Goal: Information Seeking & Learning: Learn about a topic

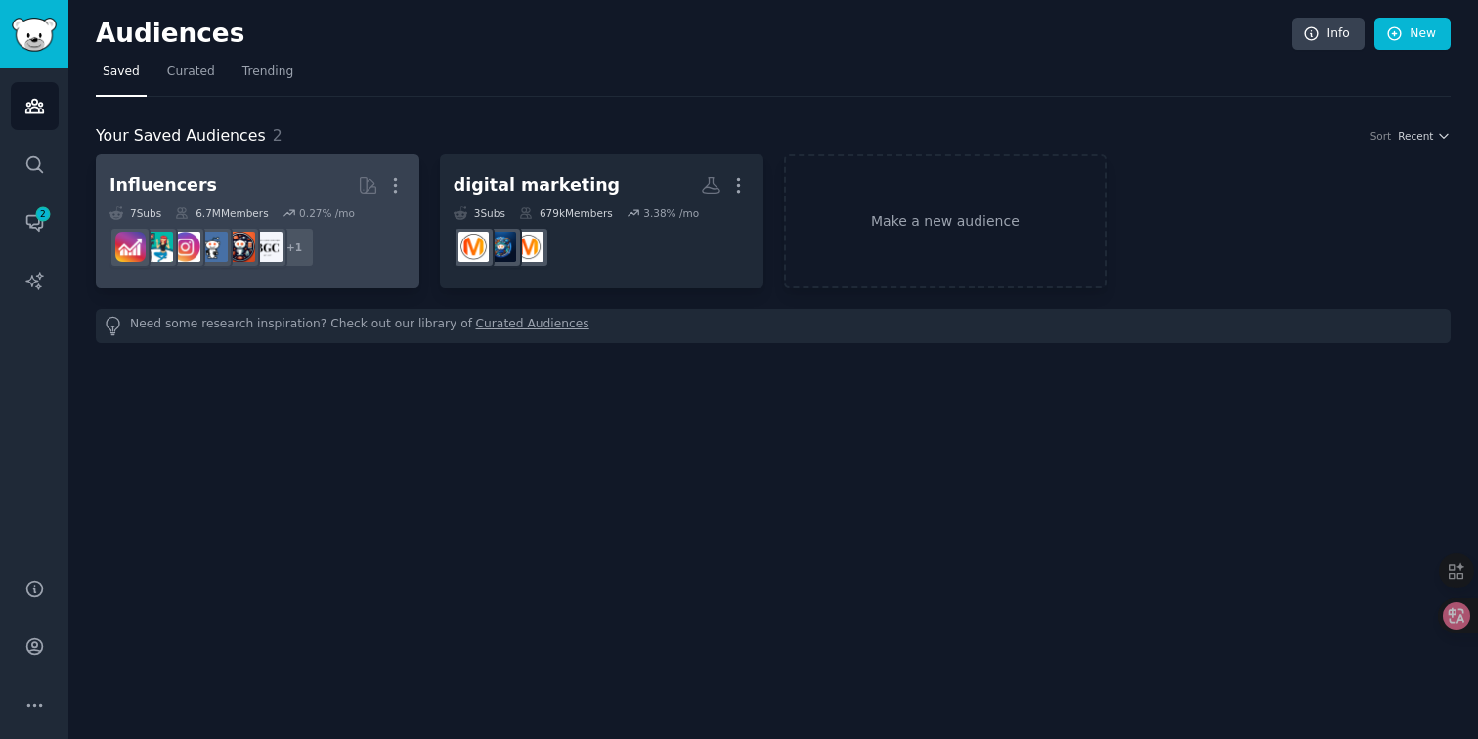
click at [316, 179] on h2 "Influencers More" at bounding box center [257, 185] width 296 height 34
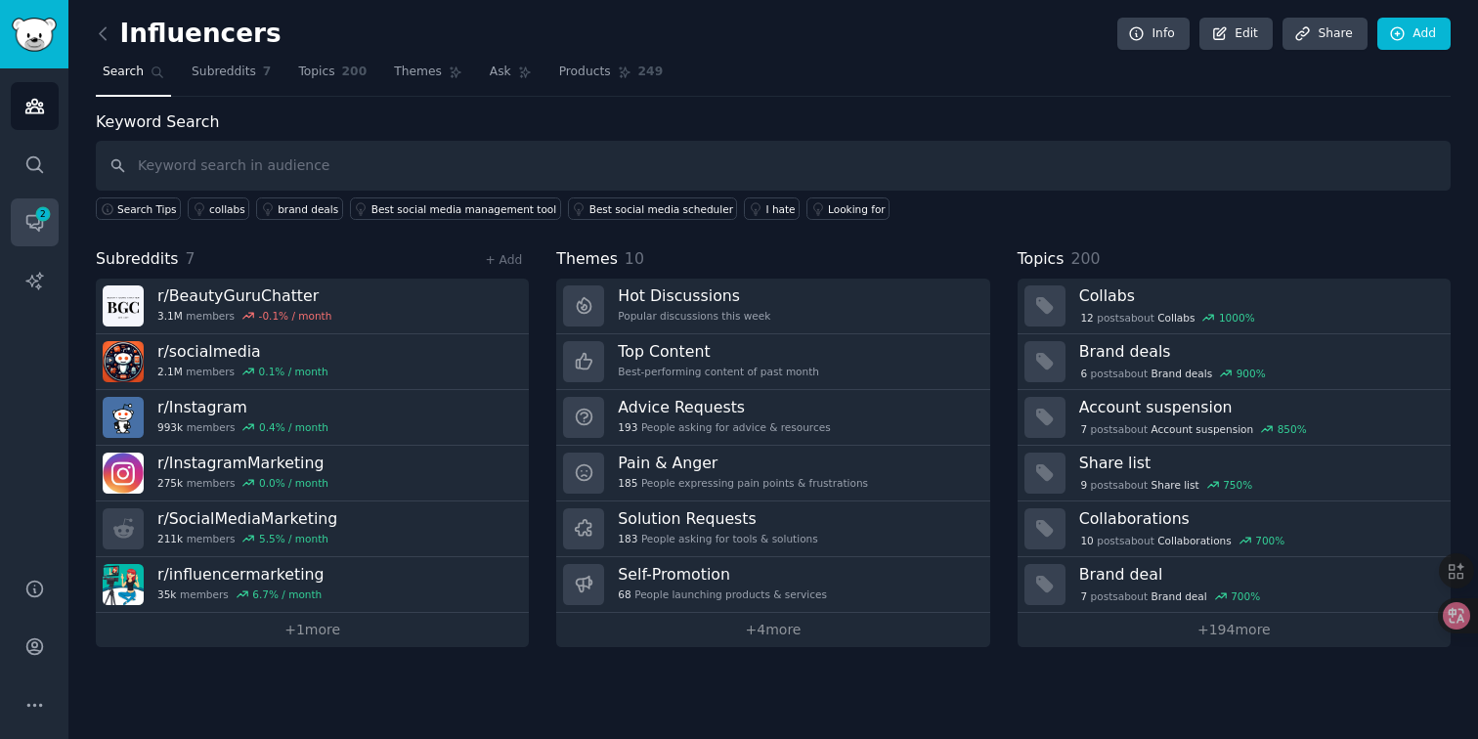
click at [38, 219] on span "2" at bounding box center [43, 214] width 18 height 14
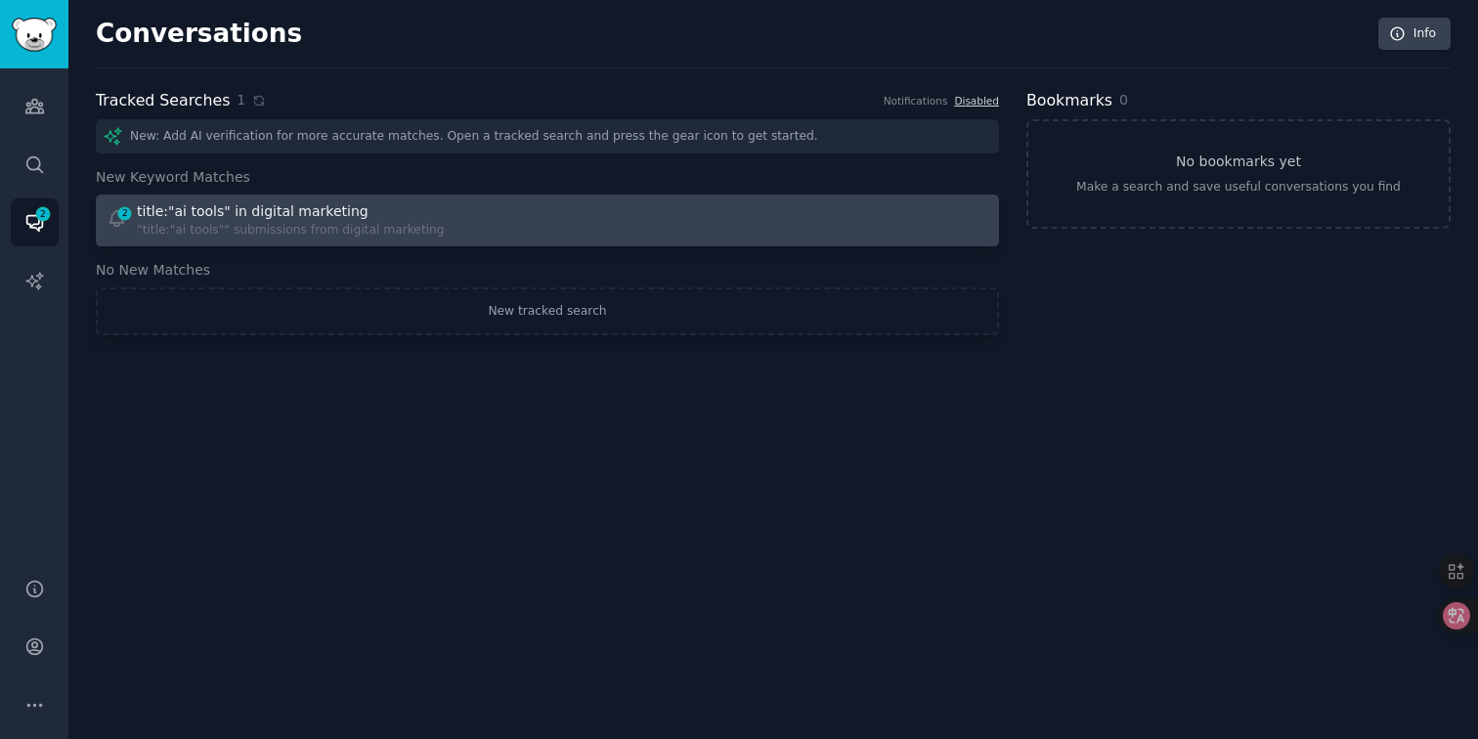
click at [253, 225] on div ""title:"ai tools"" submissions from digital marketing" at bounding box center [291, 231] width 308 height 18
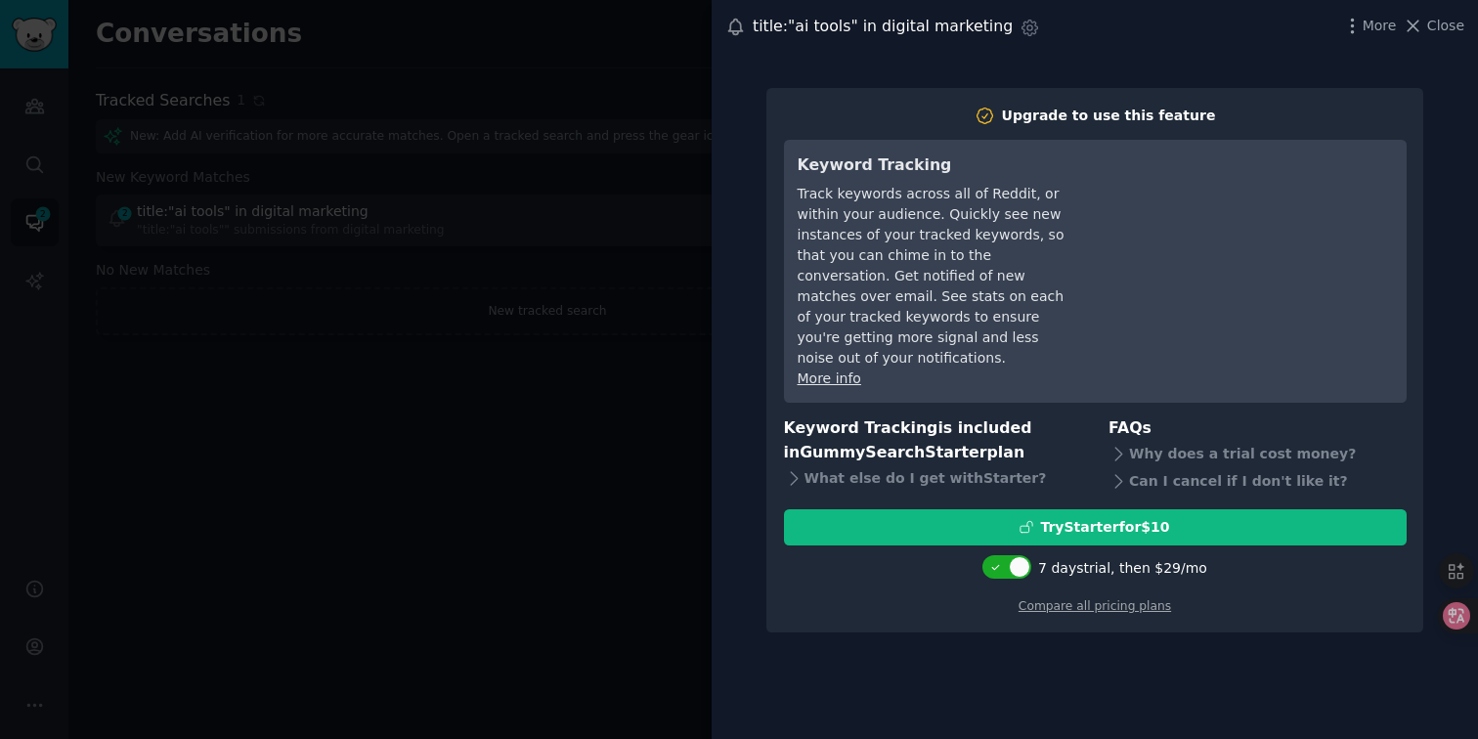
click at [585, 397] on div at bounding box center [739, 369] width 1478 height 739
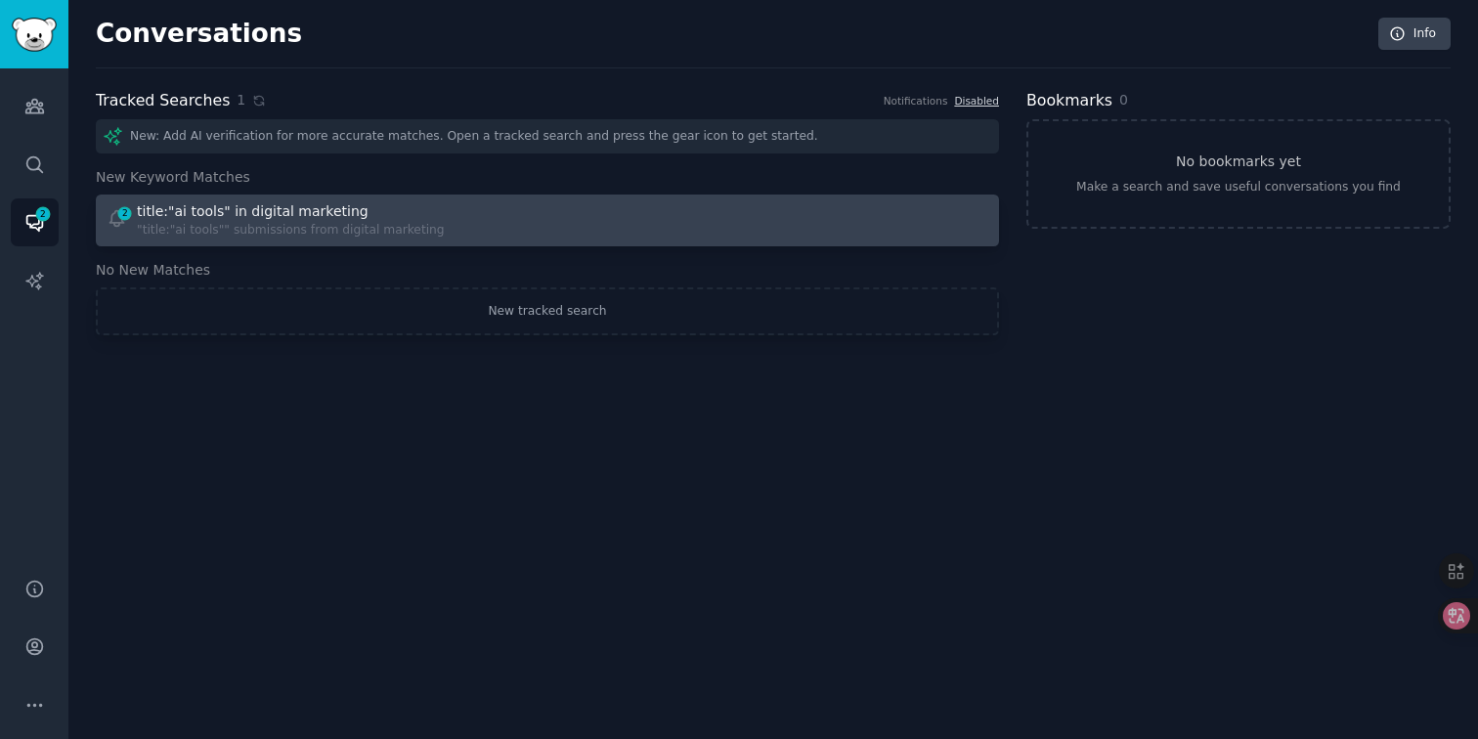
click at [186, 214] on div "title:"ai tools" in digital marketing" at bounding box center [253, 211] width 232 height 21
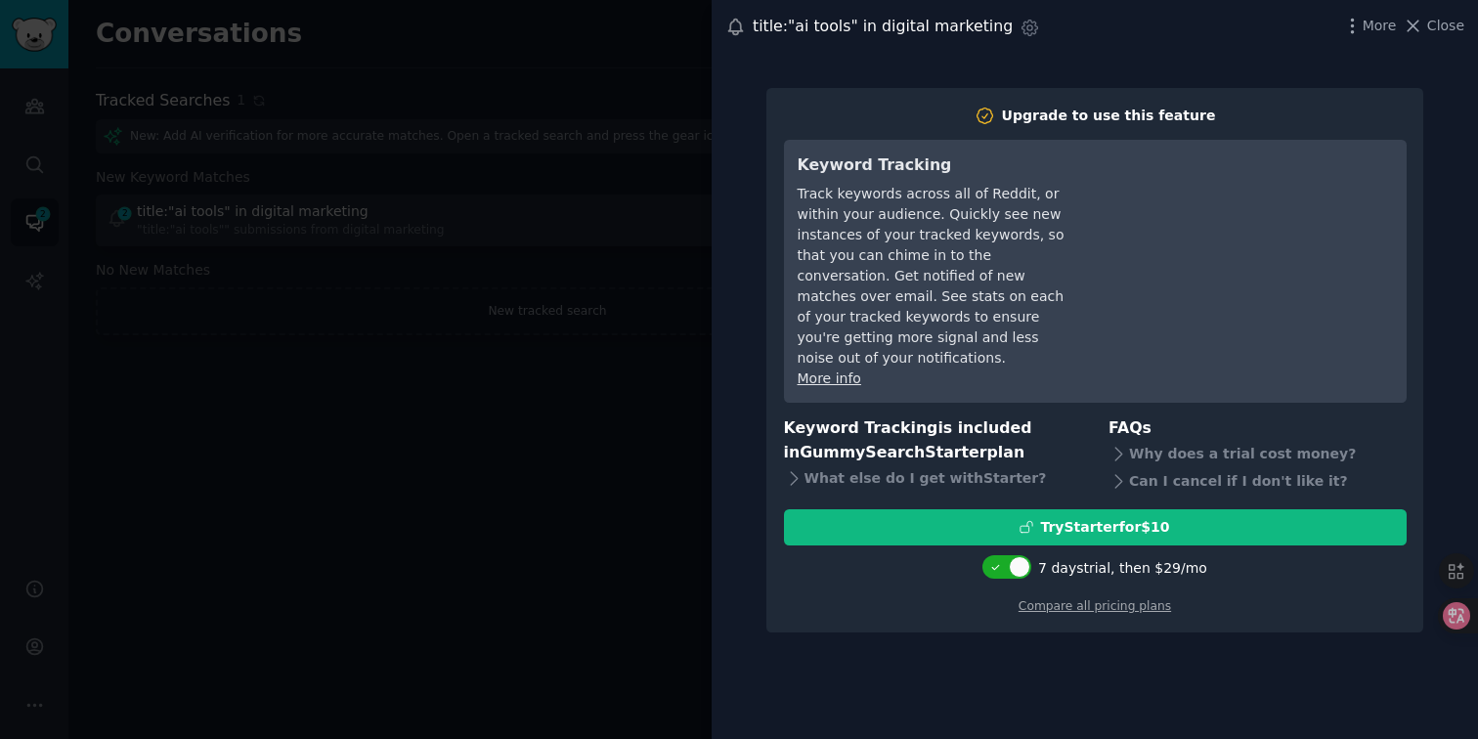
click at [1430, 14] on div "More Close" at bounding box center [1403, 26] width 122 height 24
click at [1426, 25] on button "Close" at bounding box center [1434, 26] width 62 height 21
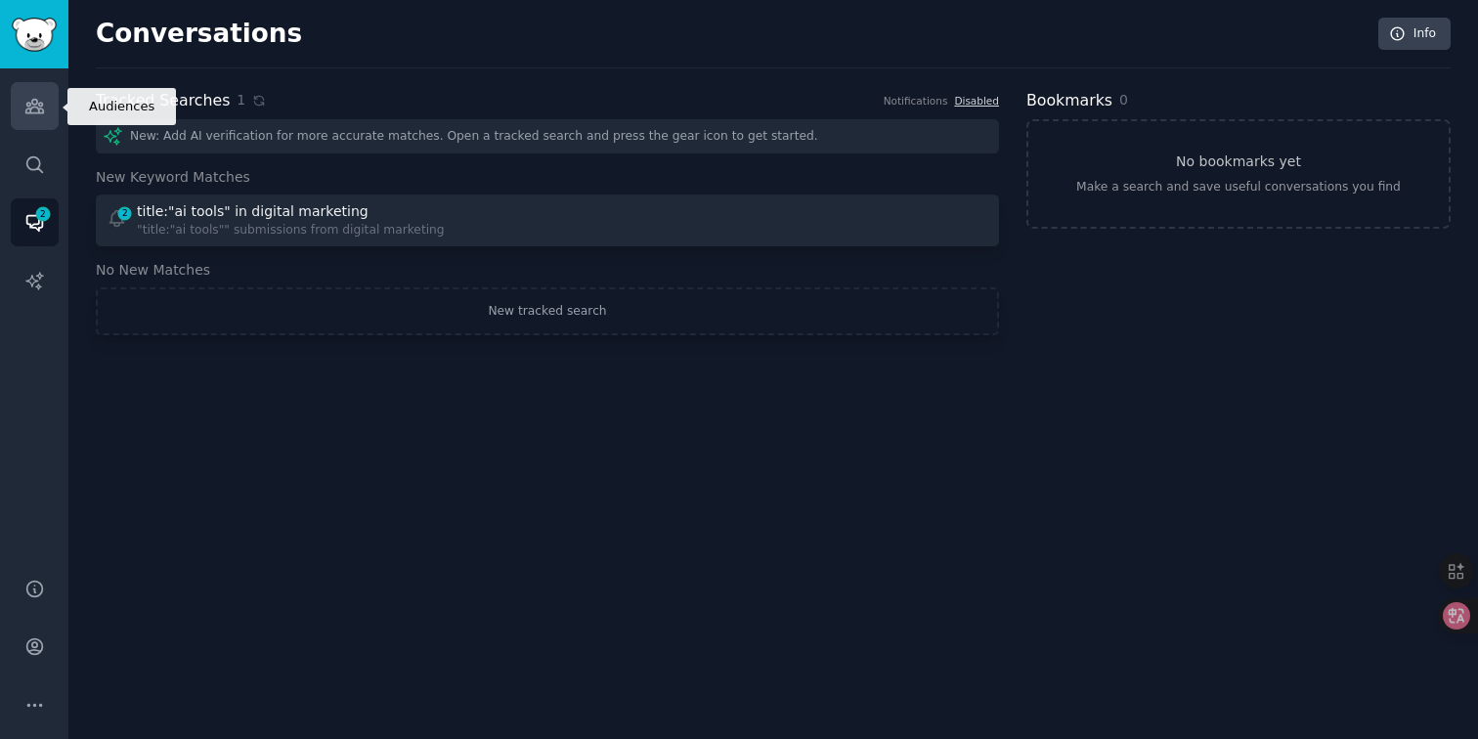
click at [36, 110] on icon "Sidebar" at bounding box center [34, 106] width 21 height 21
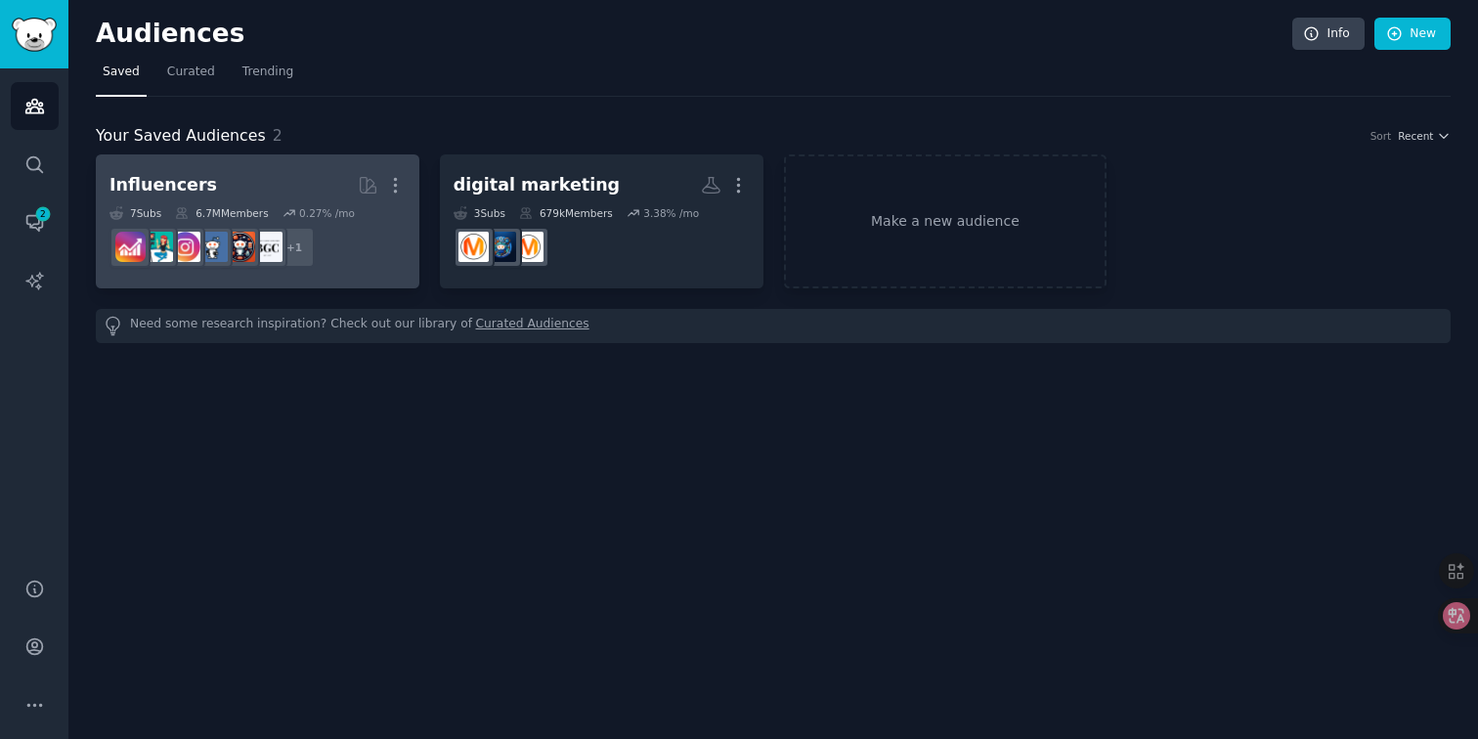
click at [349, 237] on dd "+ 1" at bounding box center [257, 247] width 296 height 55
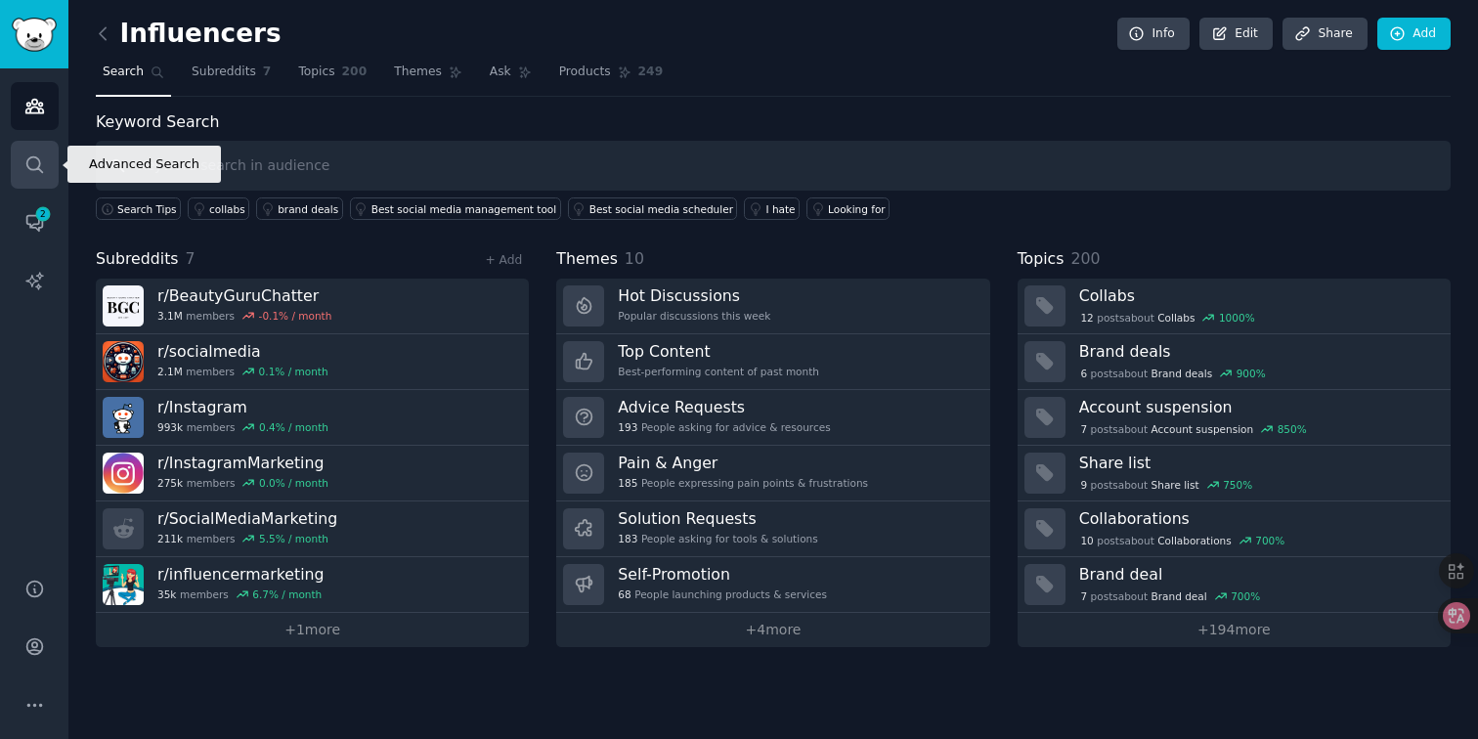
click at [24, 161] on icon "Sidebar" at bounding box center [34, 164] width 21 height 21
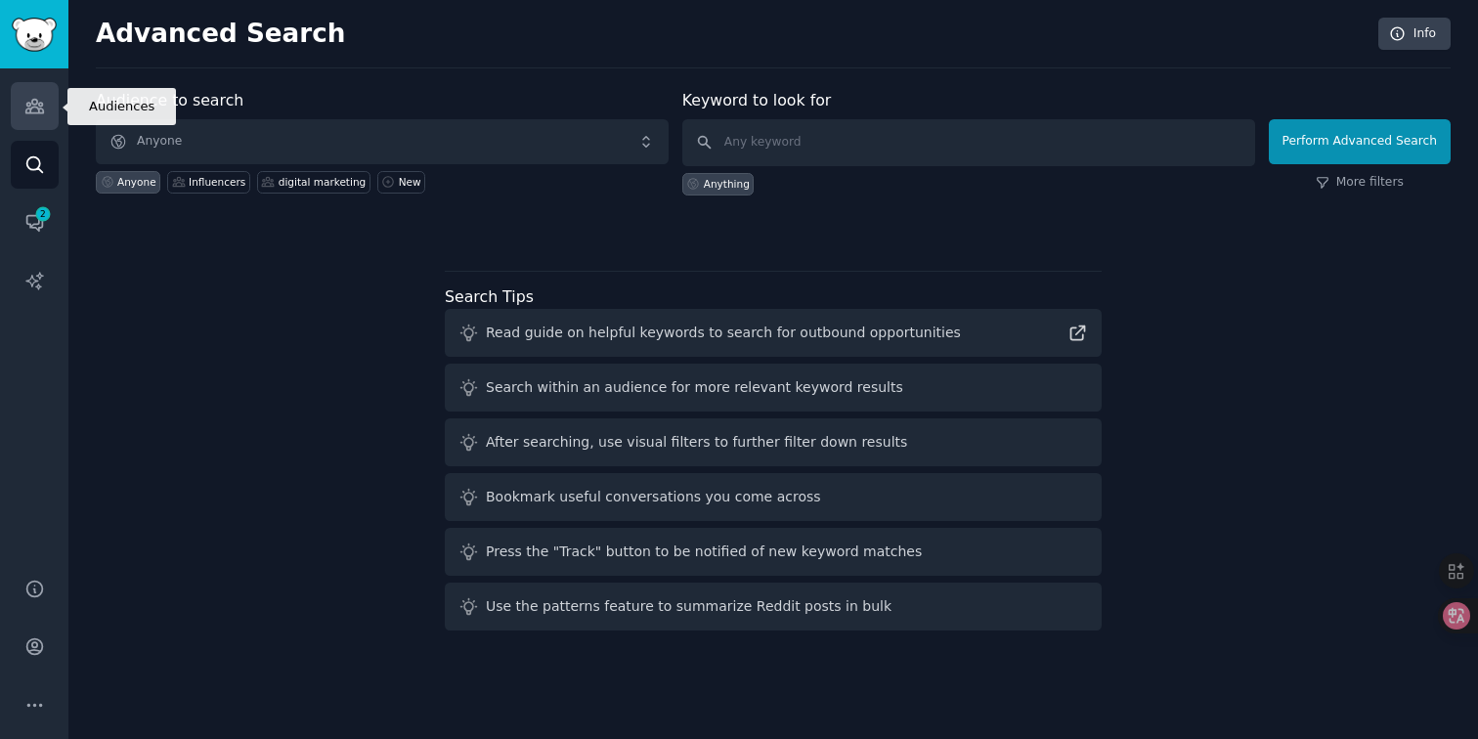
click at [41, 110] on icon "Sidebar" at bounding box center [34, 106] width 21 height 21
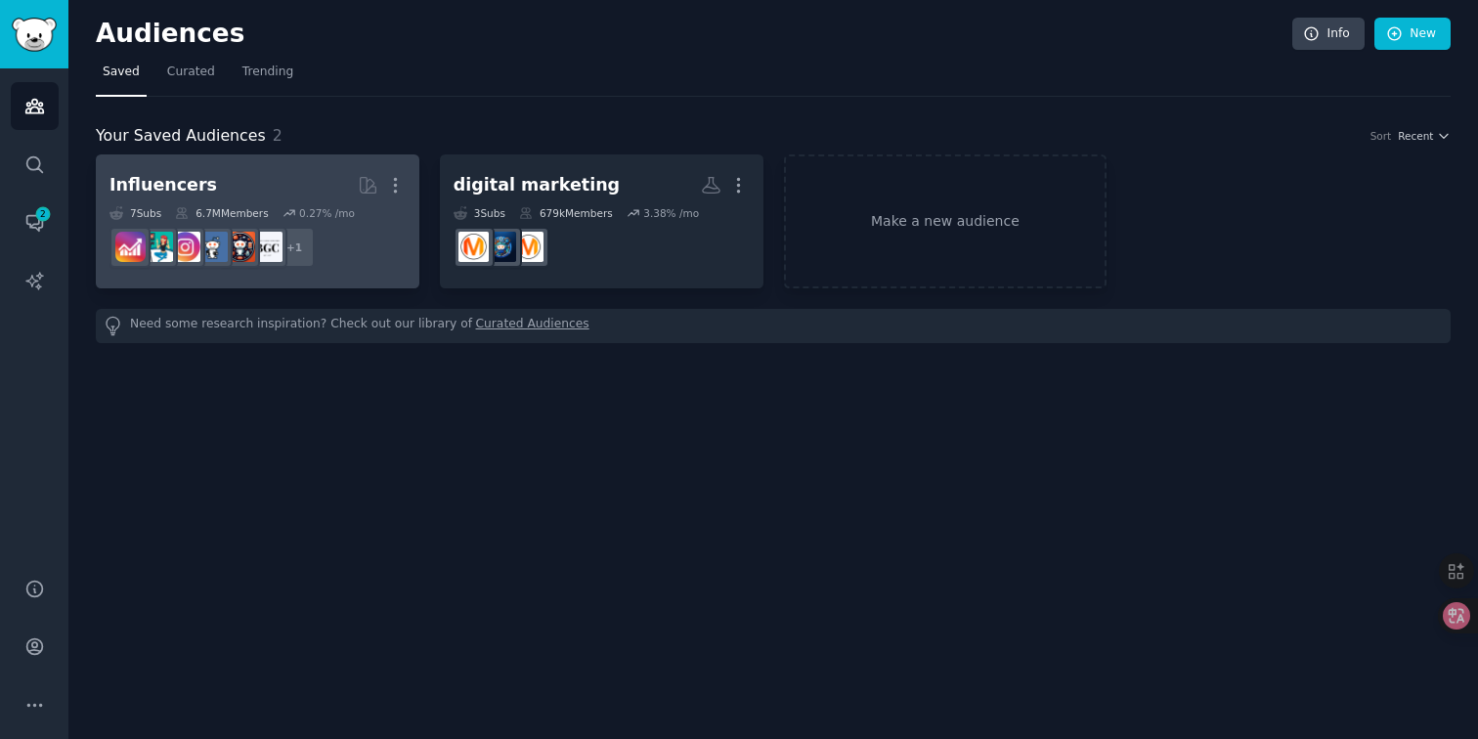
click at [312, 195] on h2 "Influencers Curated by GummySearch More" at bounding box center [257, 185] width 296 height 34
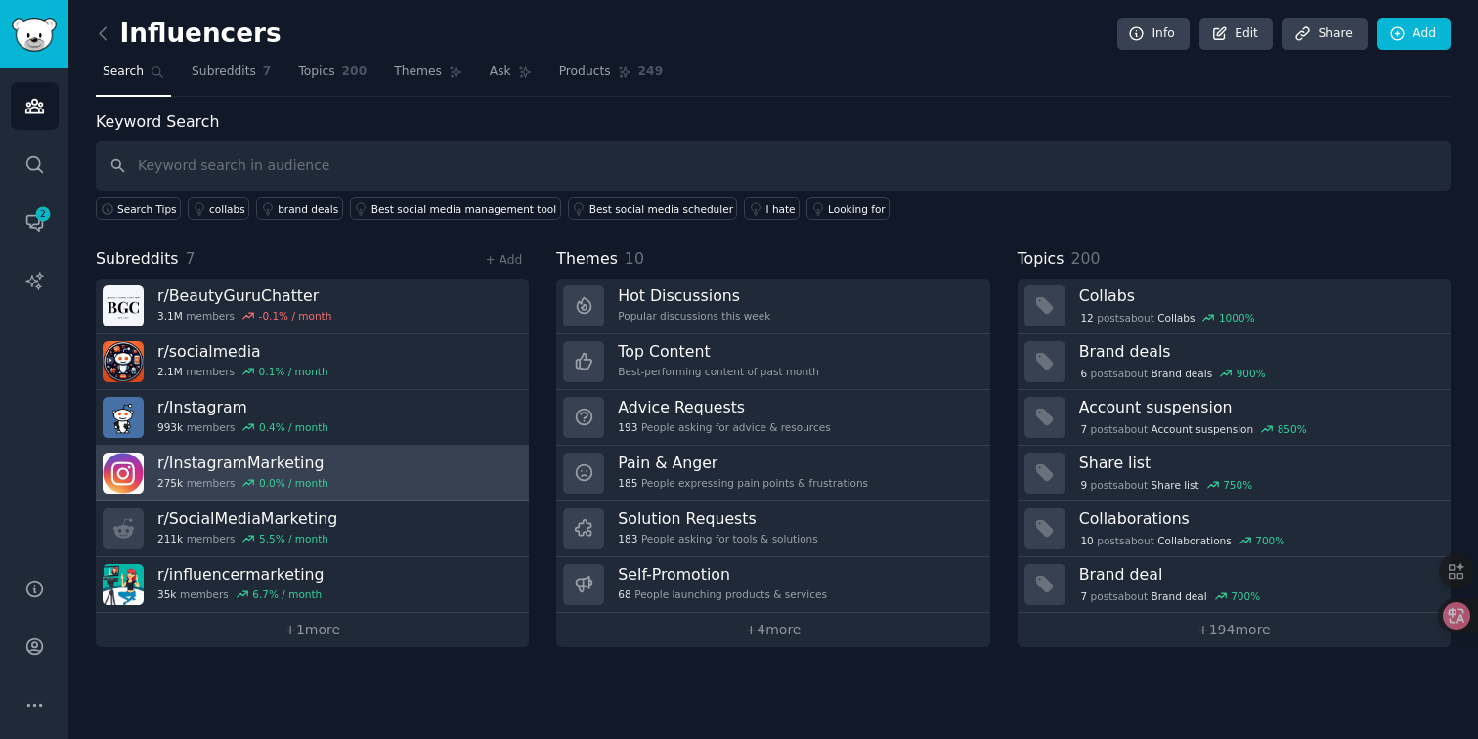
click at [326, 479] on link "r/ InstagramMarketing 275k members 0.0 % / month" at bounding box center [312, 474] width 433 height 56
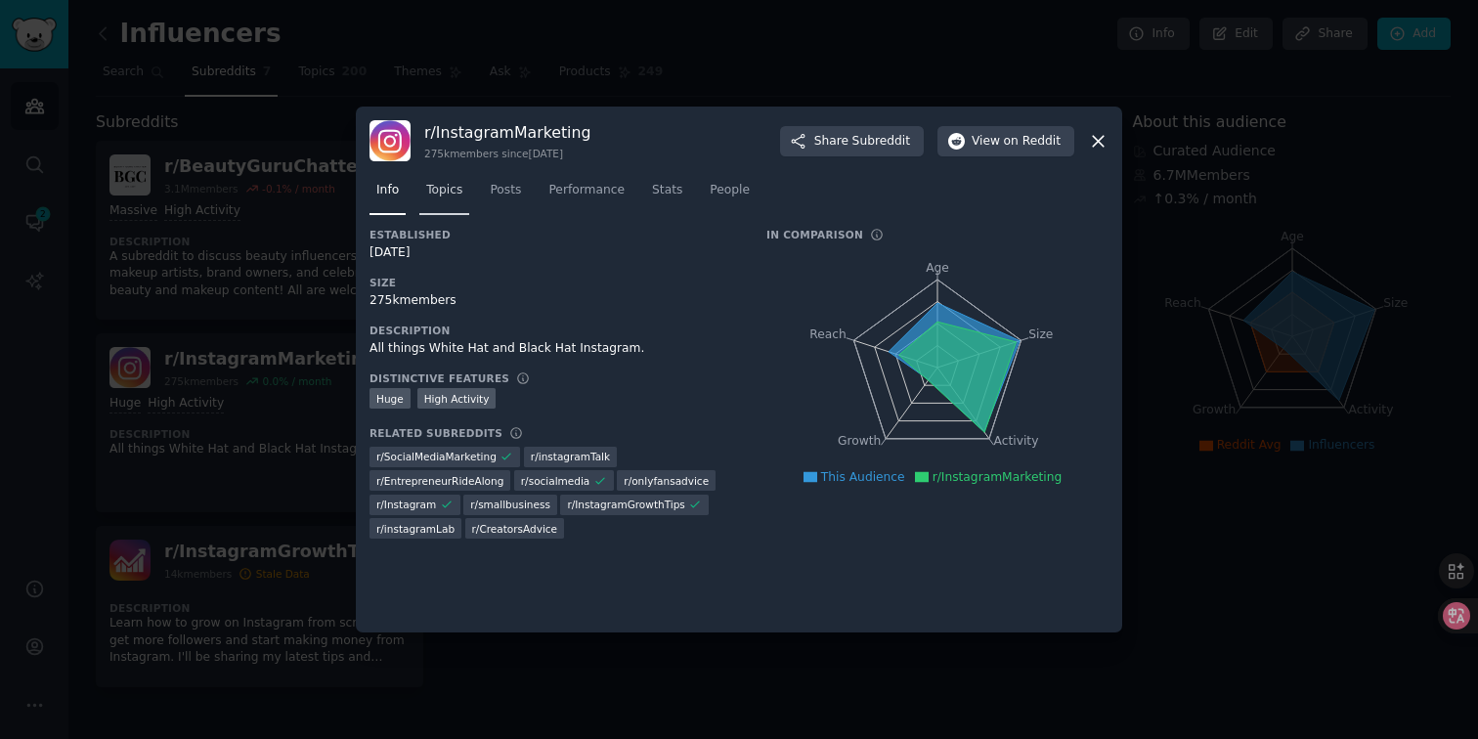
click at [467, 190] on link "Topics" at bounding box center [444, 195] width 50 height 40
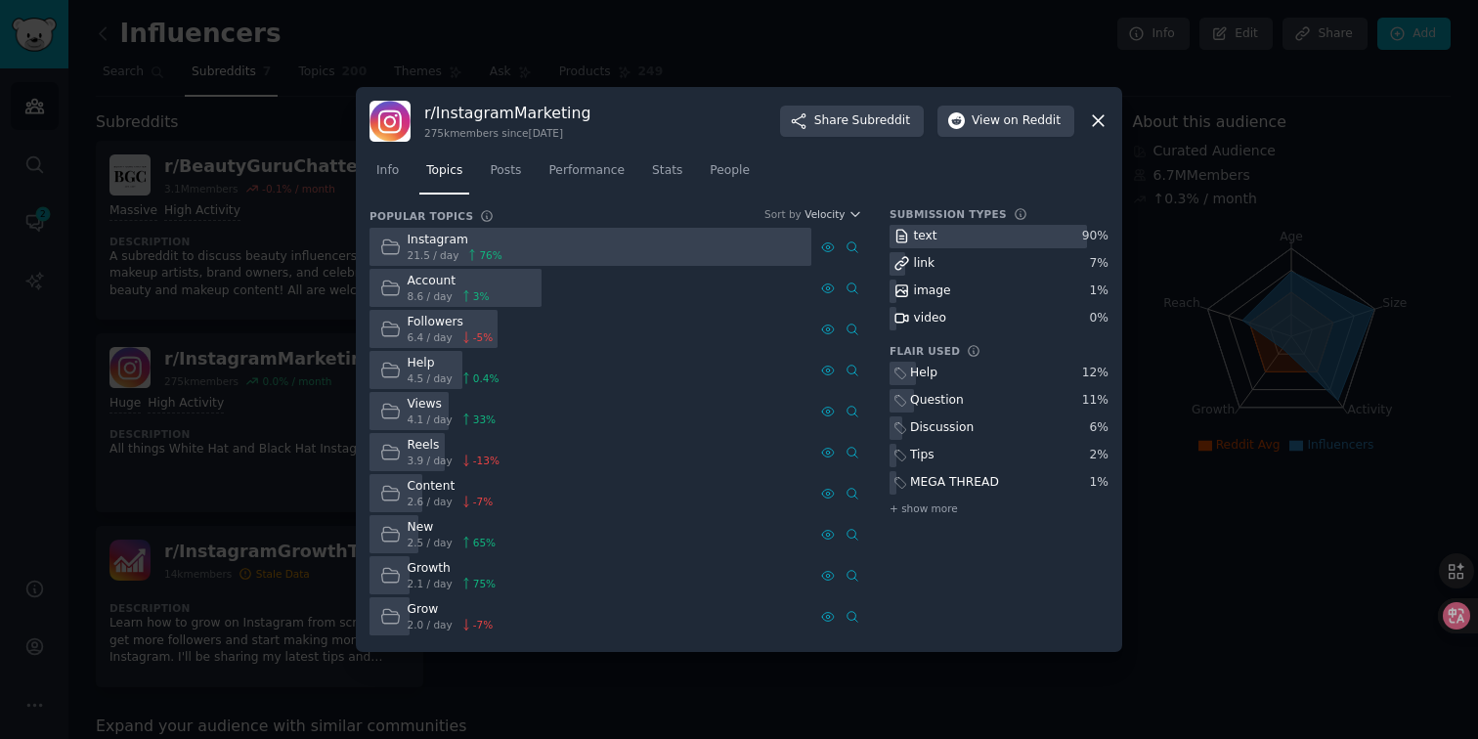
click at [663, 258] on div at bounding box center [590, 247] width 442 height 38
click at [643, 245] on div at bounding box center [590, 247] width 442 height 38
drag, startPoint x: 410, startPoint y: 239, endPoint x: 521, endPoint y: 239, distance: 111.4
click at [522, 239] on div "Instagram 21.5 / day 76 %" at bounding box center [590, 247] width 442 height 38
click at [521, 239] on div at bounding box center [590, 247] width 442 height 38
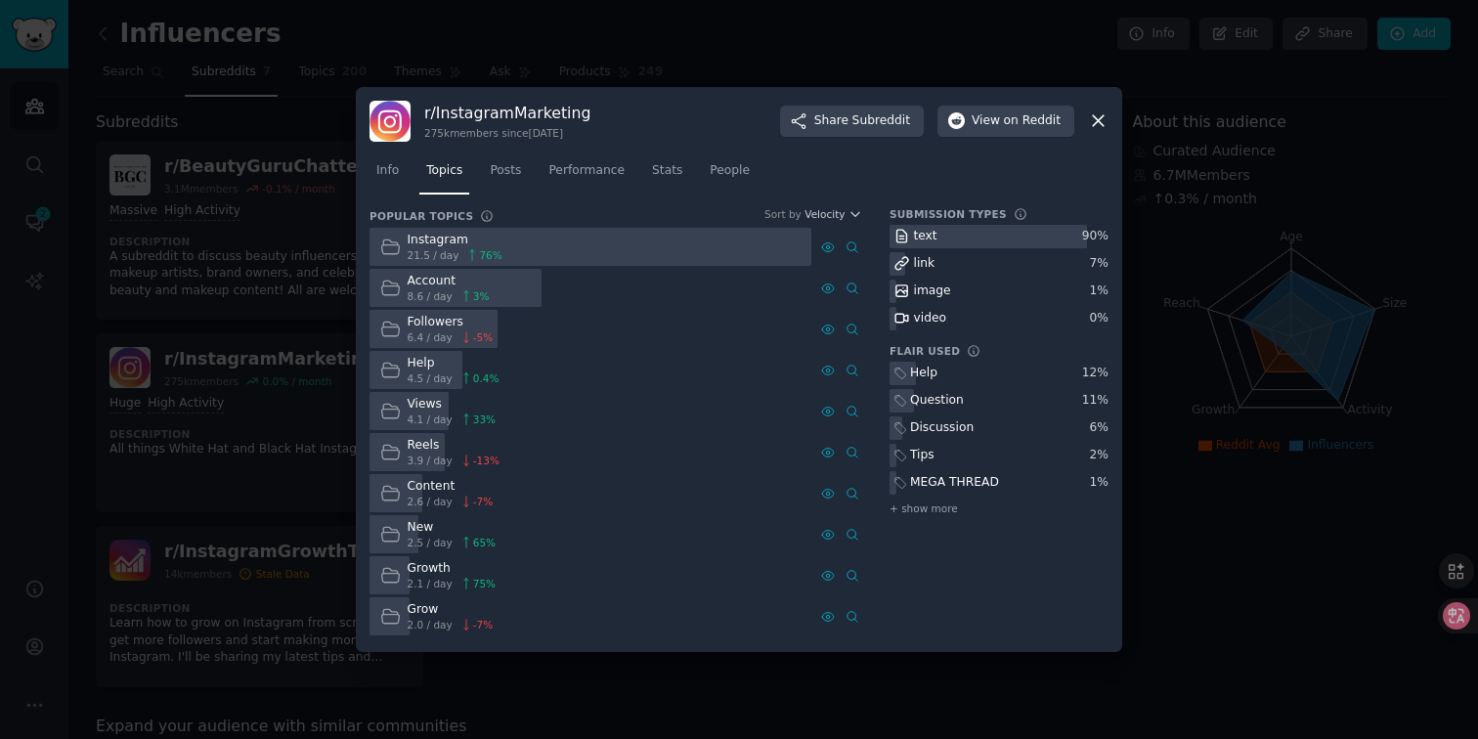
click at [1096, 117] on icon at bounding box center [1098, 121] width 11 height 11
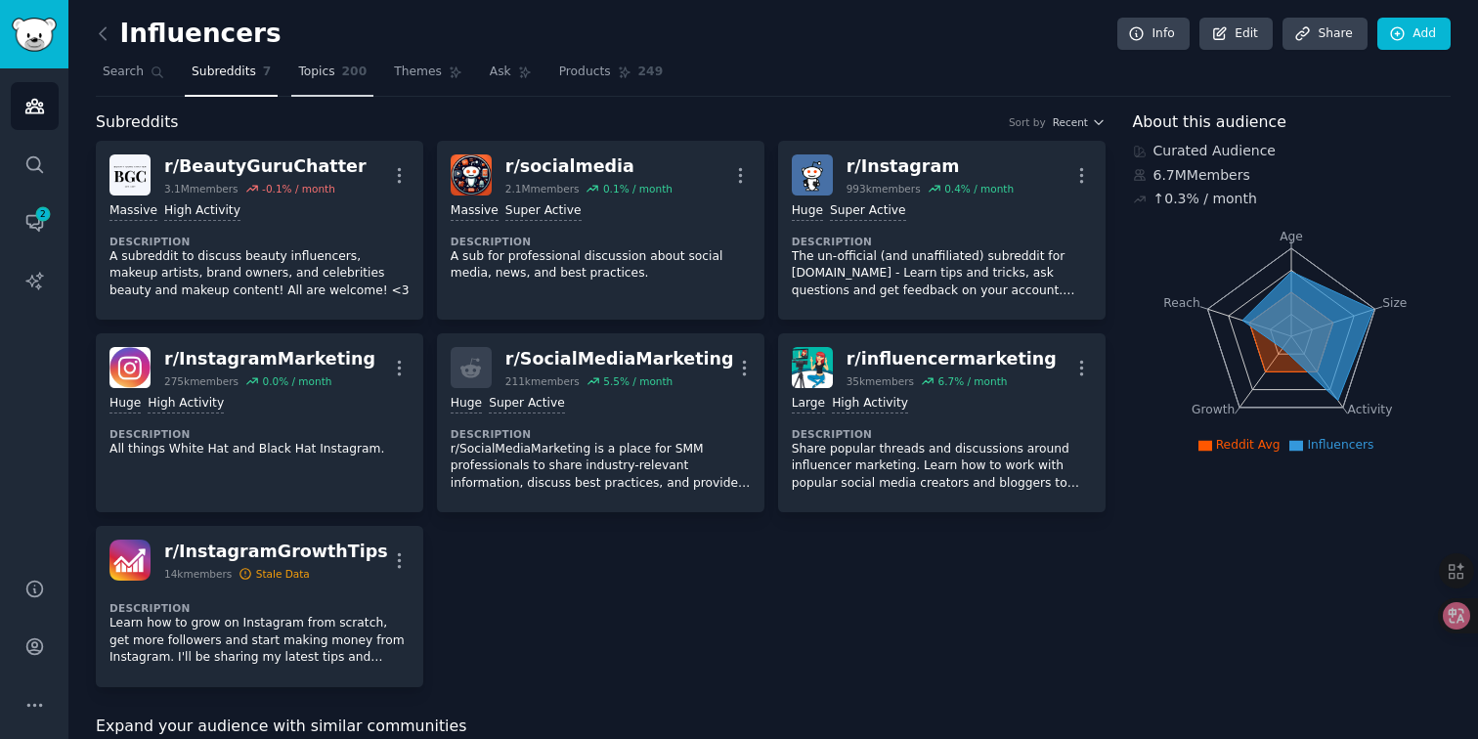
click at [334, 75] on link "Topics 200" at bounding box center [332, 77] width 82 height 40
